Goal: Information Seeking & Learning: Learn about a topic

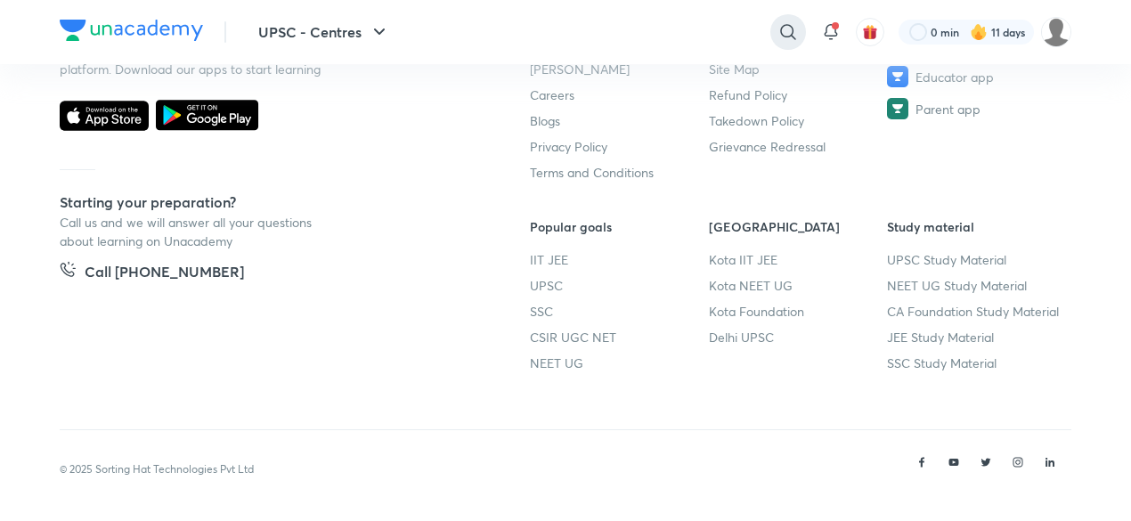
click at [796, 35] on icon at bounding box center [787, 31] width 21 height 21
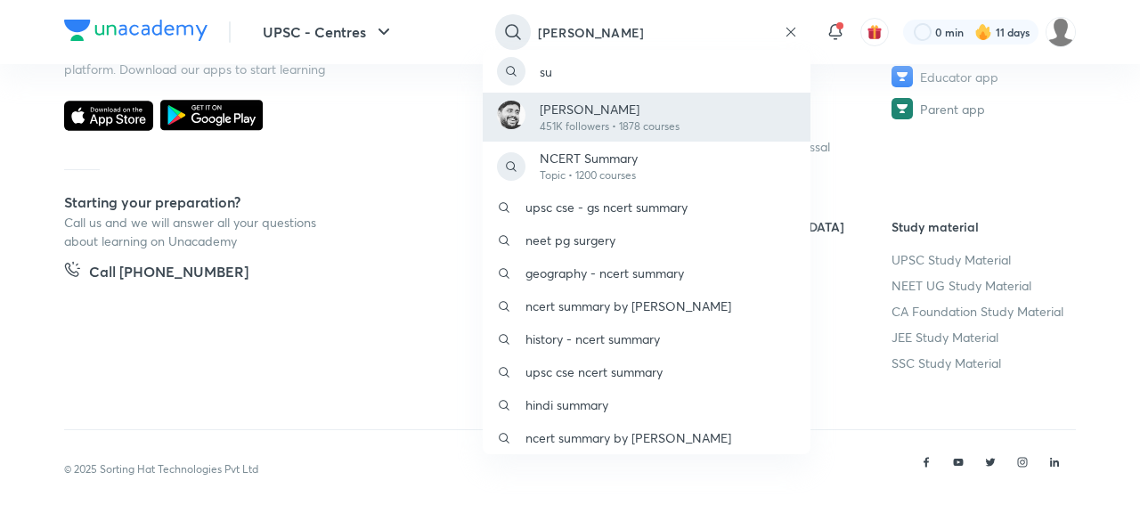
type input "[PERSON_NAME]"
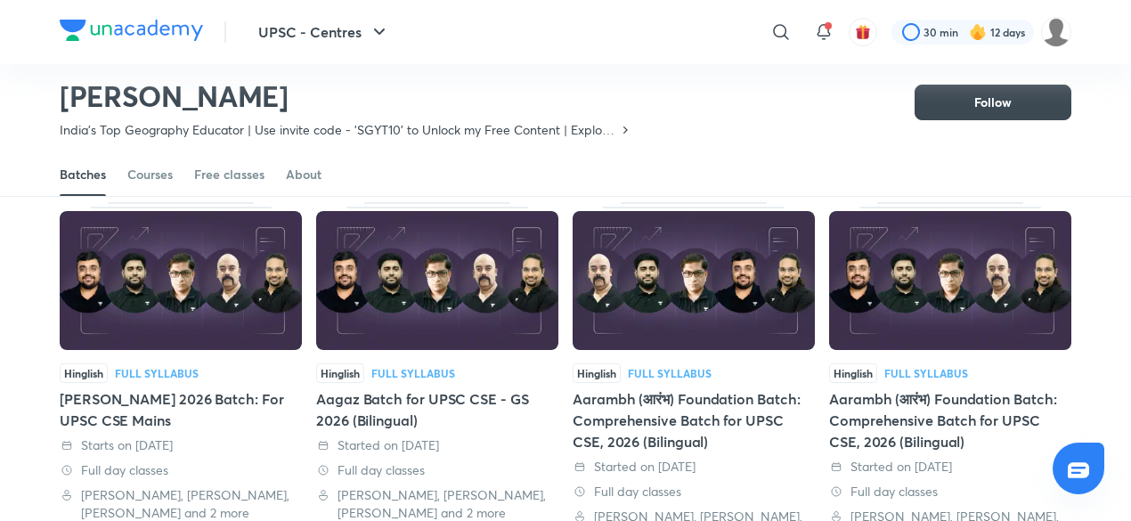
scroll to position [57, 0]
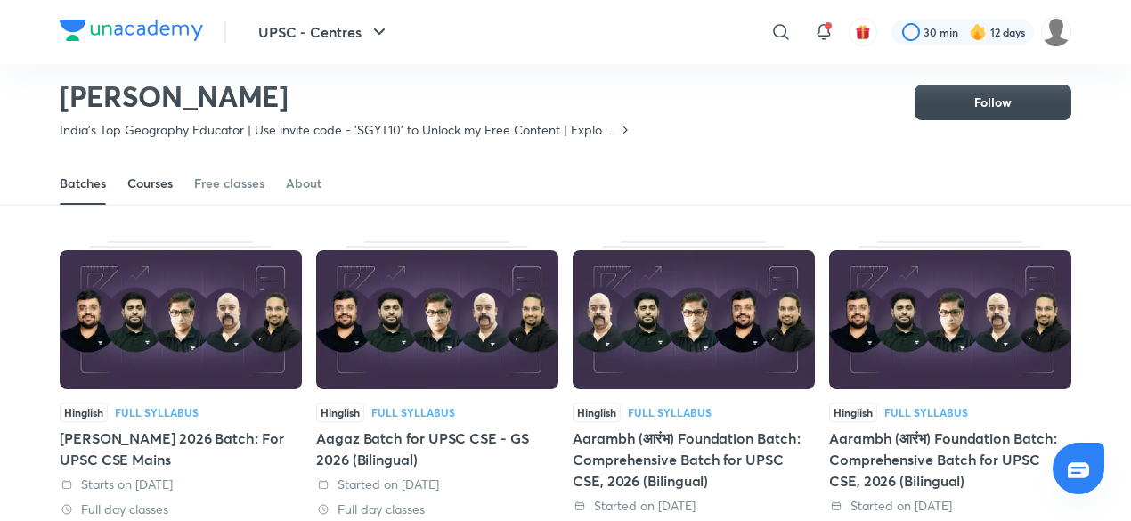
click at [142, 191] on div "Courses" at bounding box center [149, 184] width 45 height 18
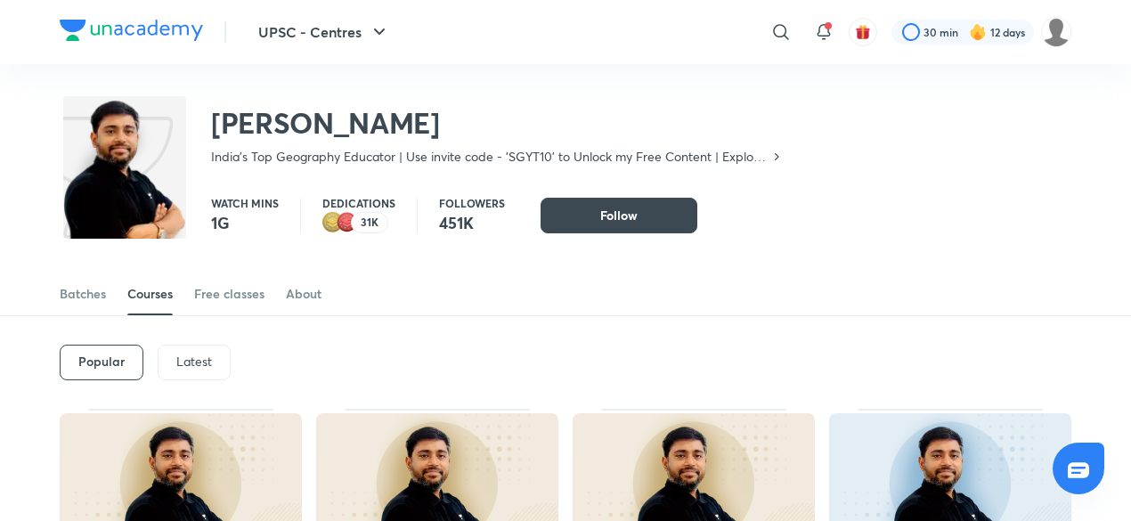
click at [200, 371] on div "Latest" at bounding box center [194, 363] width 73 height 36
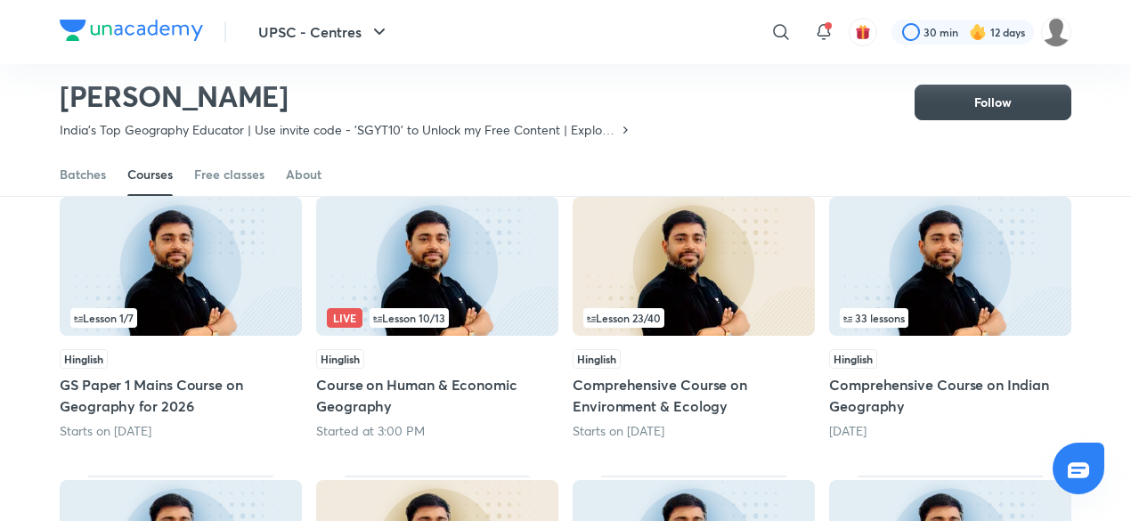
scroll to position [183, 0]
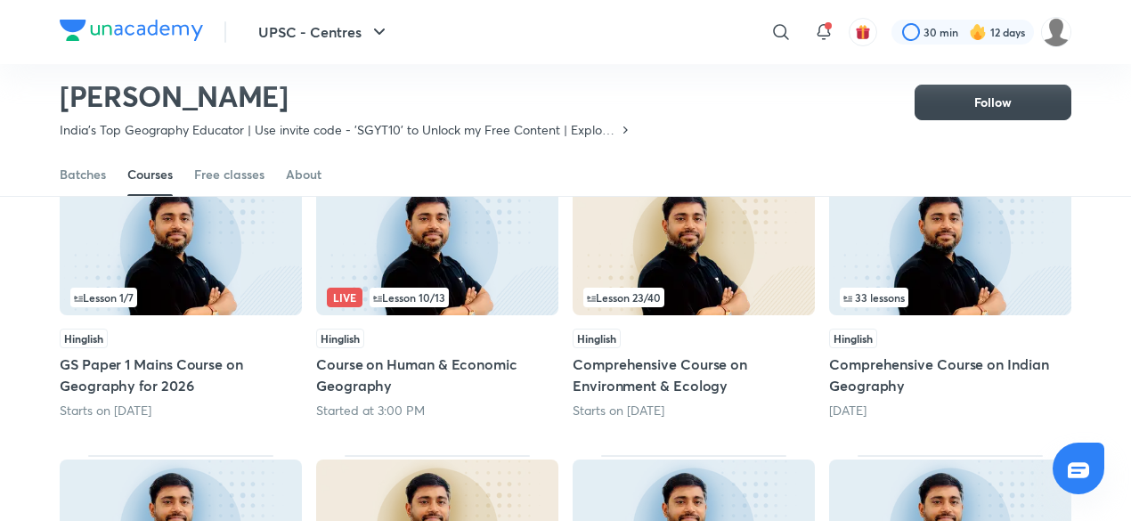
click at [937, 289] on div "33 lessons" at bounding box center [950, 298] width 221 height 20
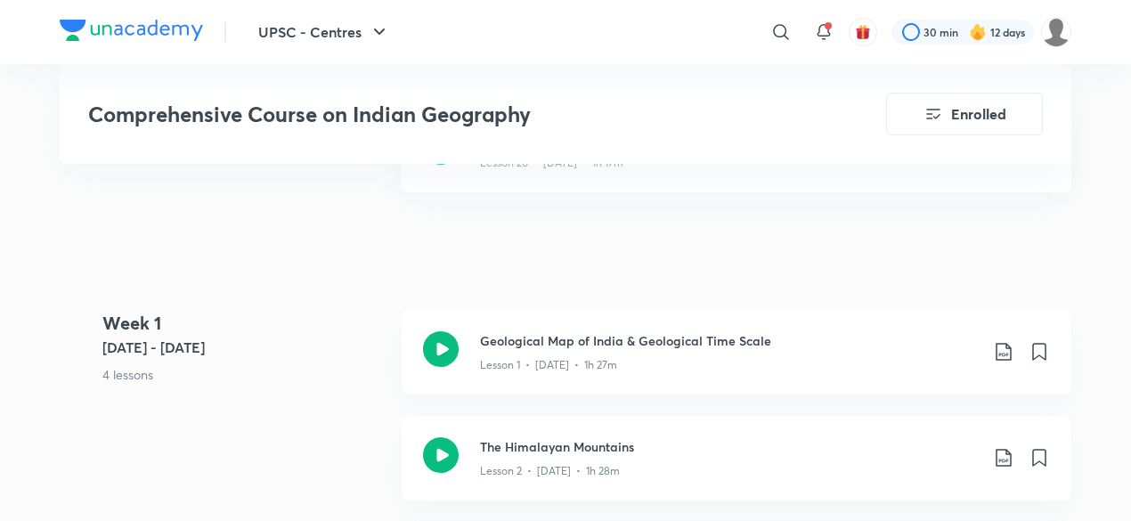
scroll to position [893, 0]
